Goal: Check status: Check status

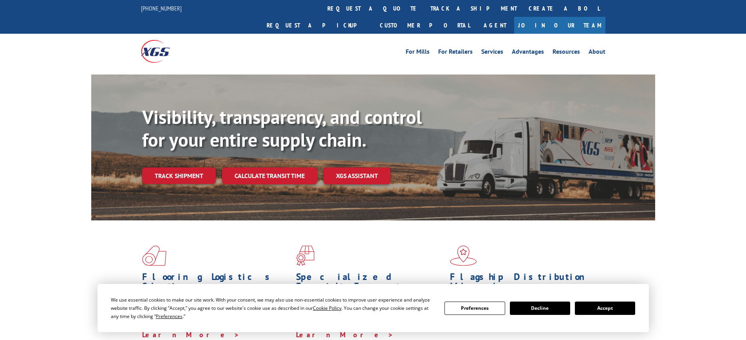
scroll to position [39, 0]
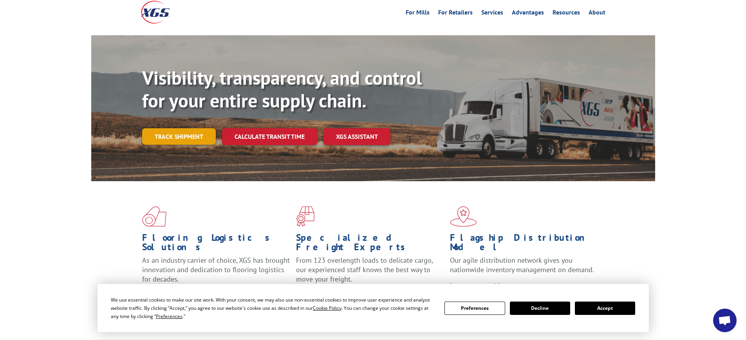
click at [179, 128] on link "Track shipment" at bounding box center [179, 136] width 74 height 16
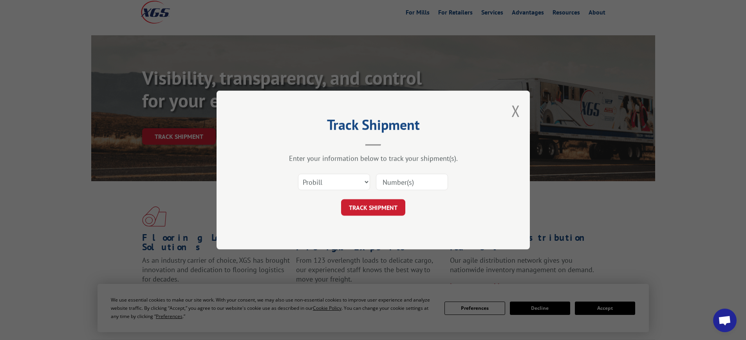
click at [408, 184] on input at bounding box center [412, 181] width 72 height 16
paste input "17207669BOL"
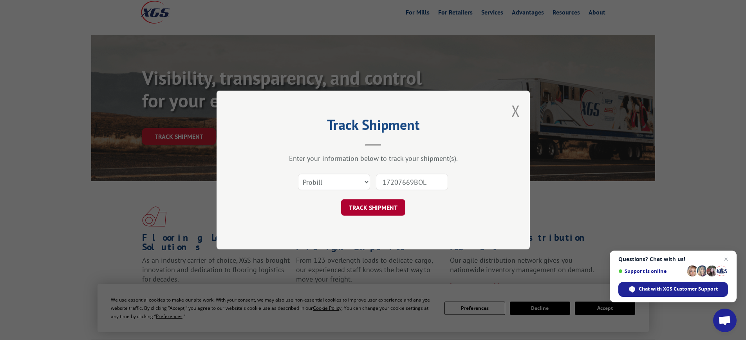
type input "17207669BOL"
click at [385, 204] on button "TRACK SHIPMENT" at bounding box center [373, 207] width 64 height 16
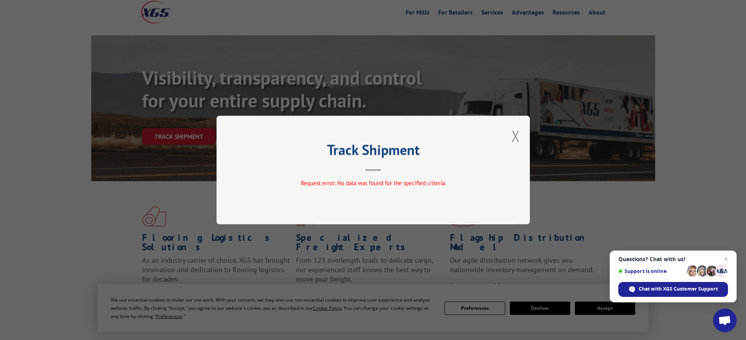
click at [517, 136] on button "Close modal" at bounding box center [515, 135] width 9 height 21
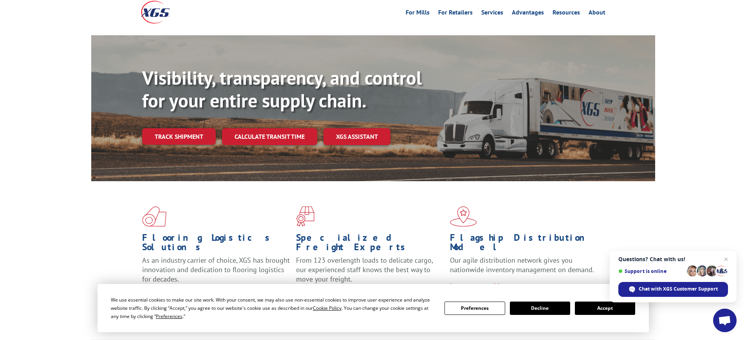
scroll to position [0, 0]
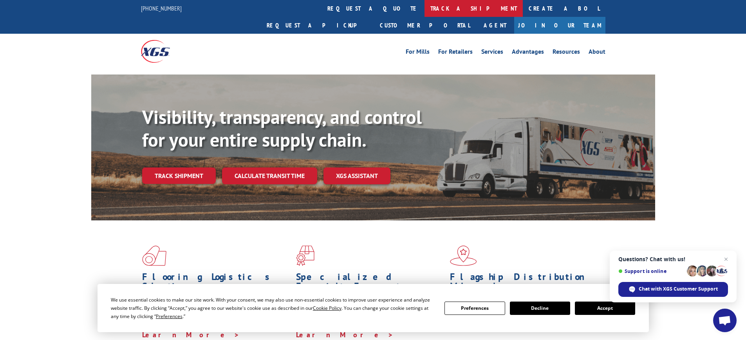
click at [425, 6] on link "track a shipment" at bounding box center [474, 8] width 98 height 17
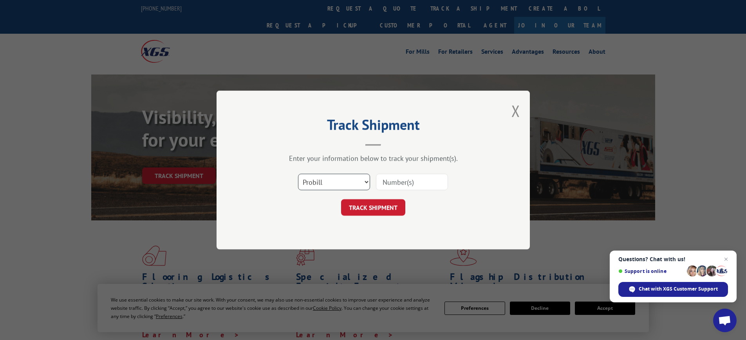
click at [343, 181] on select "Select category... Probill BOL PO" at bounding box center [334, 181] width 72 height 16
select select "bol"
click at [298, 173] on select "Select category... Probill BOL PO" at bounding box center [334, 181] width 72 height 16
click at [396, 185] on input at bounding box center [412, 181] width 72 height 16
paste input "17207669BOL"
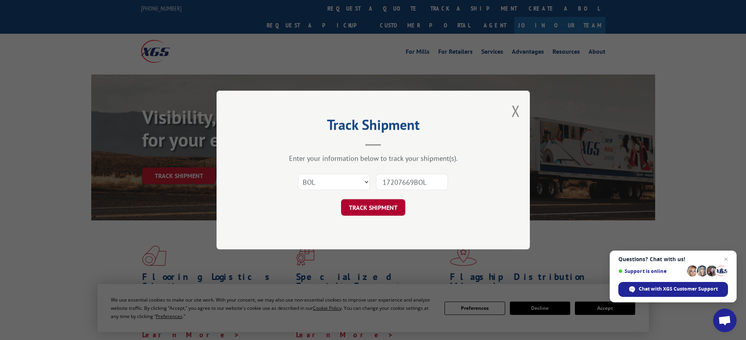
type input "17207669BOL"
click at [390, 213] on button "TRACK SHIPMENT" at bounding box center [373, 207] width 64 height 16
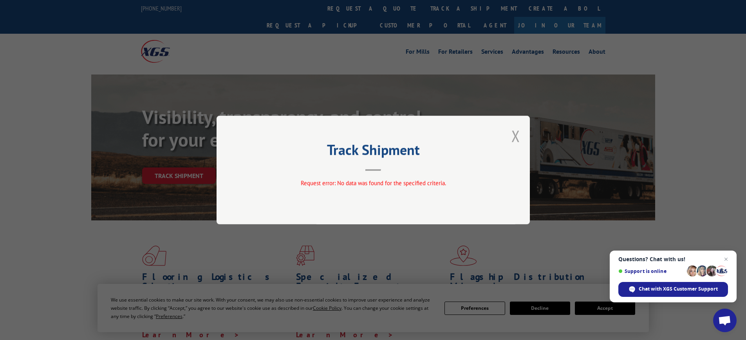
click at [512, 138] on button "Close modal" at bounding box center [515, 135] width 9 height 21
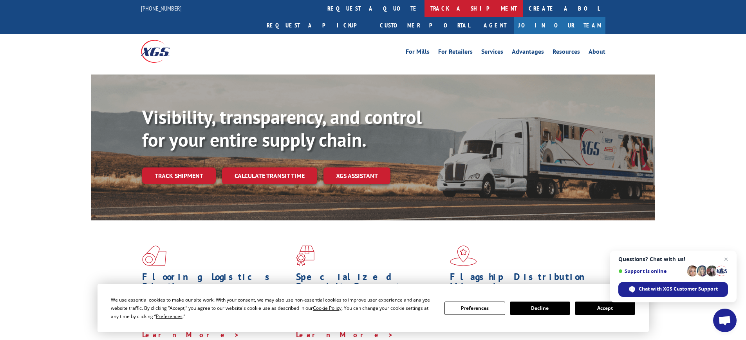
click at [425, 9] on link "track a shipment" at bounding box center [474, 8] width 98 height 17
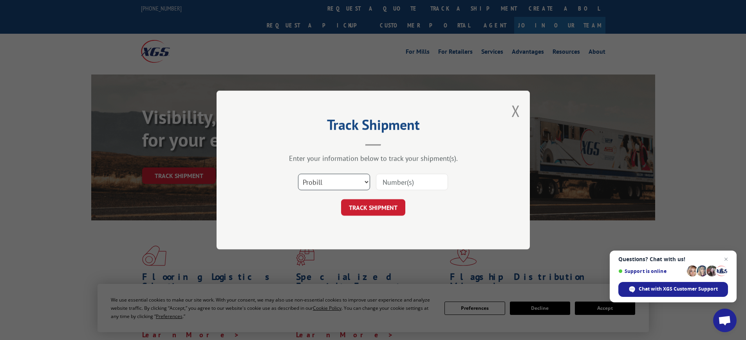
click at [336, 179] on select "Select category... Probill BOL PO" at bounding box center [334, 181] width 72 height 16
select select "po"
click at [298, 173] on select "Select category... Probill BOL PO" at bounding box center [334, 181] width 72 height 16
click at [401, 183] on input at bounding box center [412, 181] width 72 height 16
paste input "21553795"
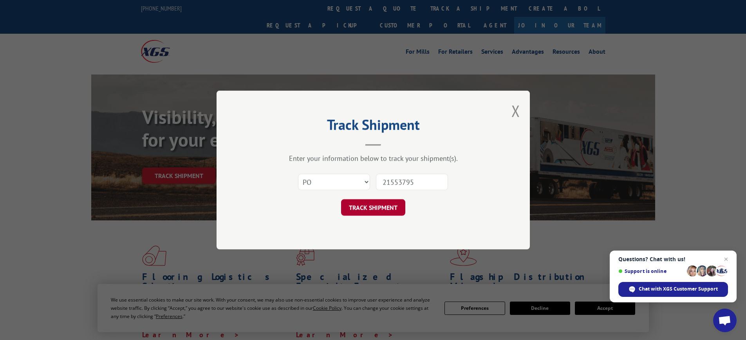
type input "21553795"
click at [387, 209] on button "TRACK SHIPMENT" at bounding box center [373, 207] width 64 height 16
